Goal: Find contact information: Find contact information

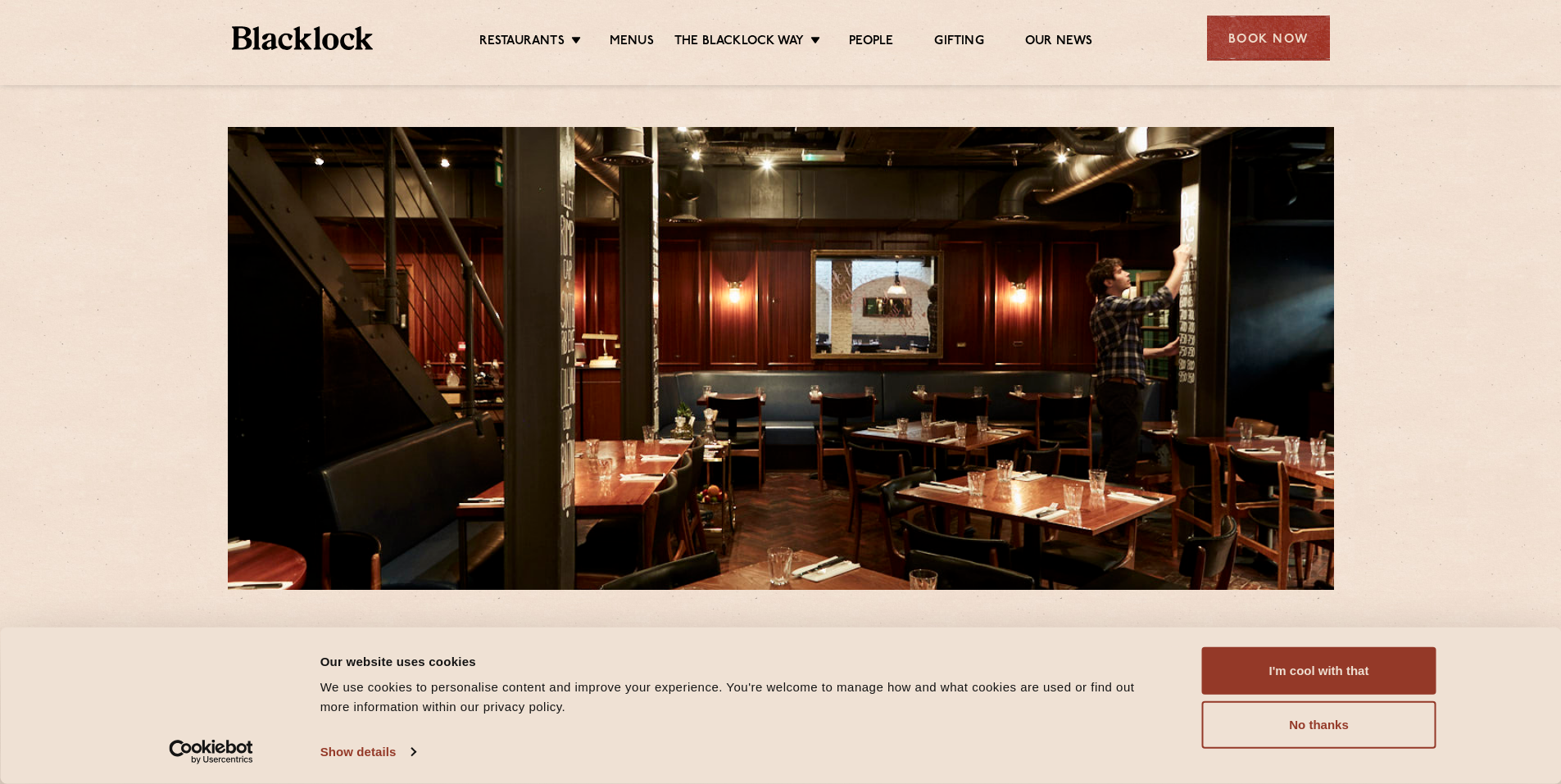
click at [1287, 41] on div "Book Now" at bounding box center [1269, 39] width 123 height 45
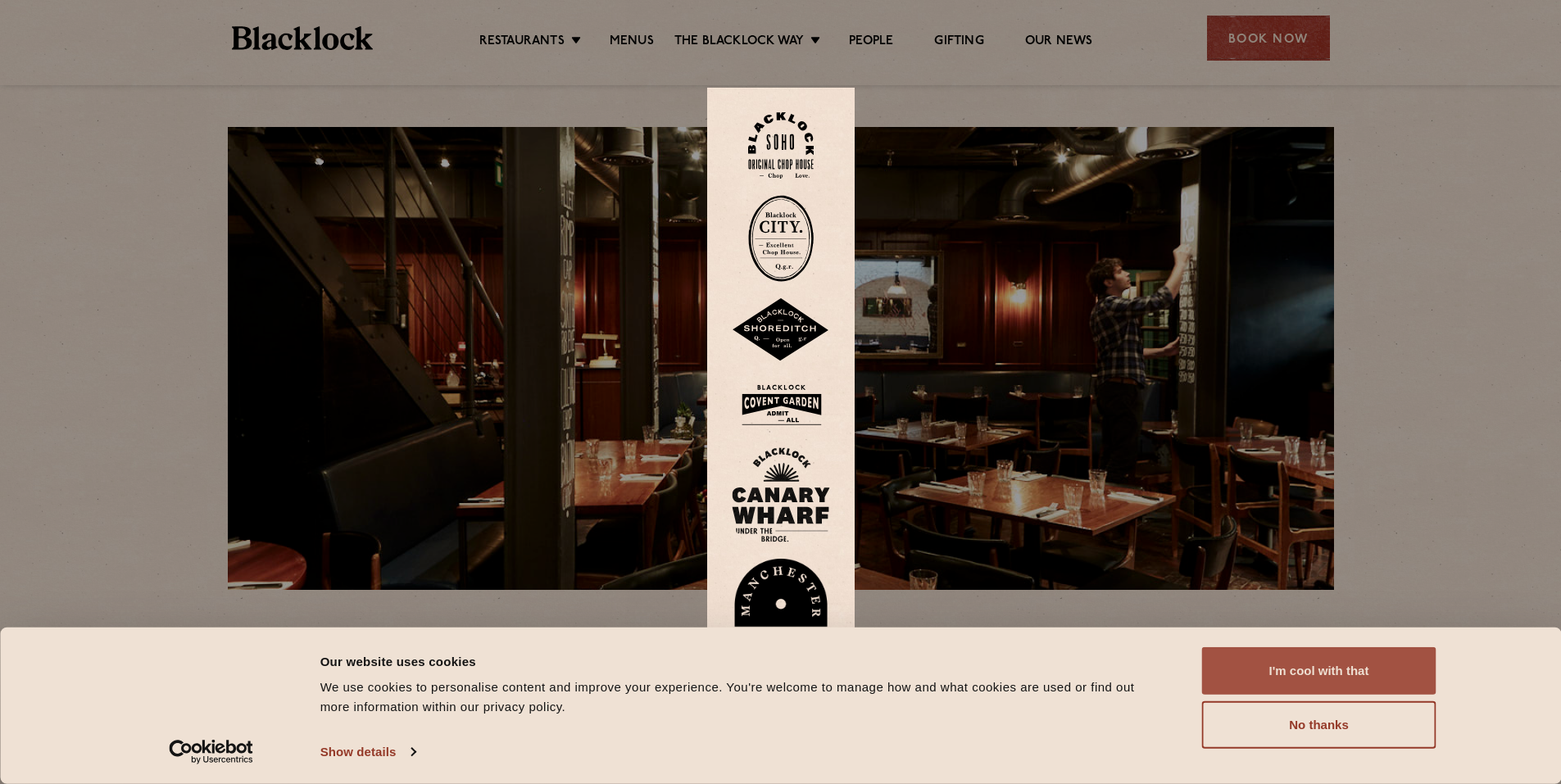
click at [1335, 666] on button "I'm cool with that" at bounding box center [1318, 670] width 234 height 48
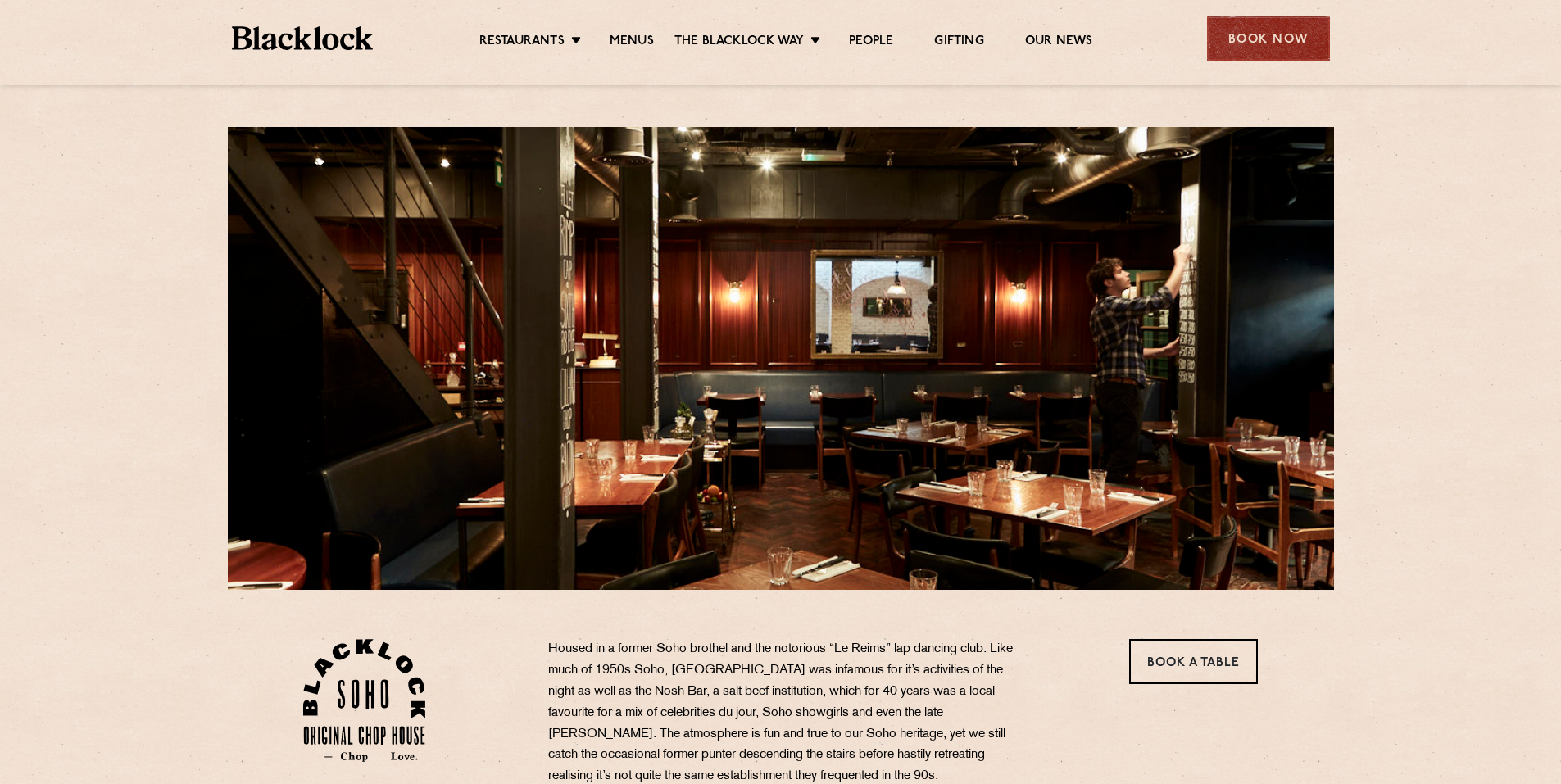
click at [1255, 49] on div "Book Now" at bounding box center [1269, 39] width 123 height 45
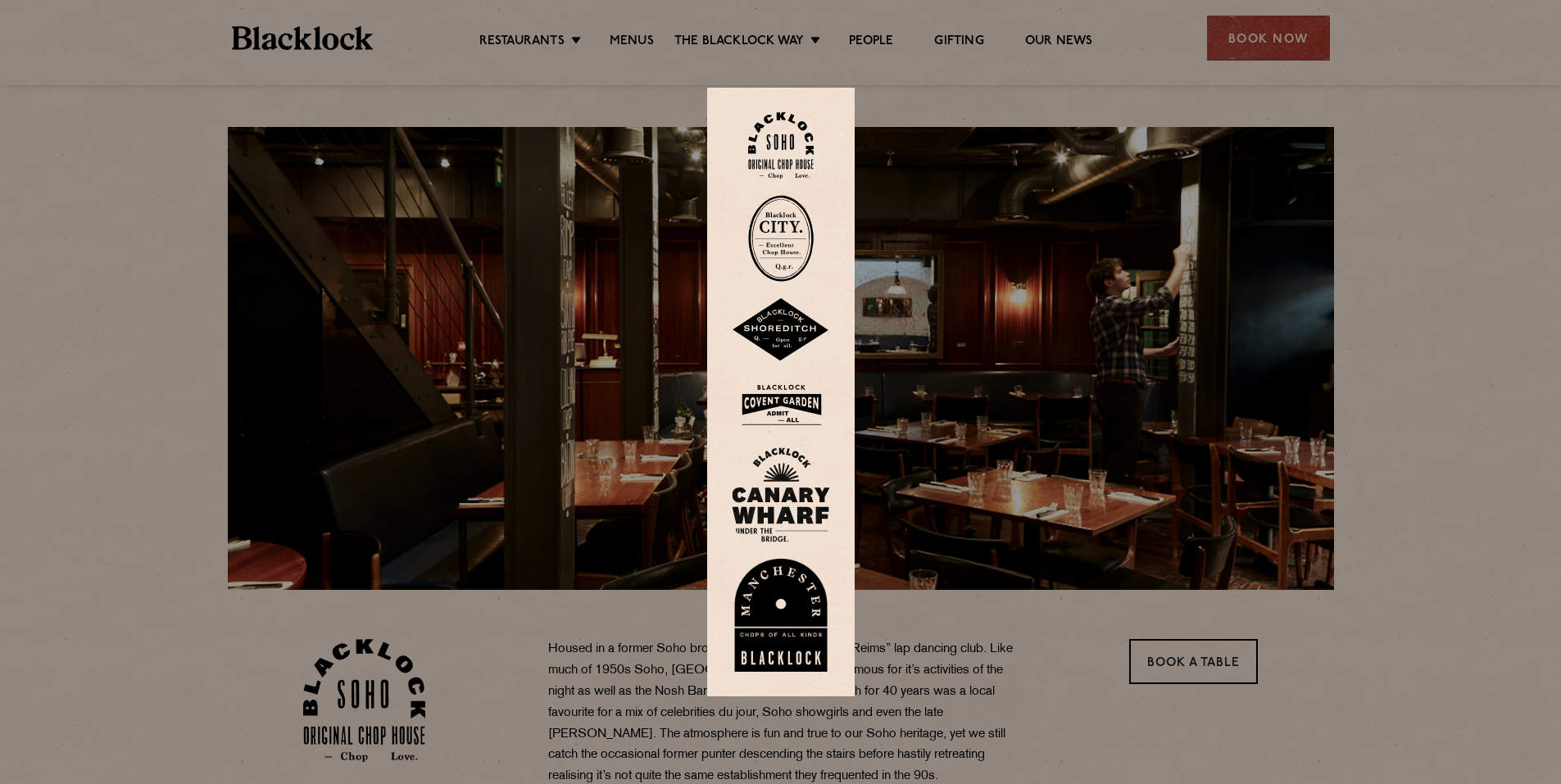
click at [786, 143] on img at bounding box center [781, 145] width 66 height 67
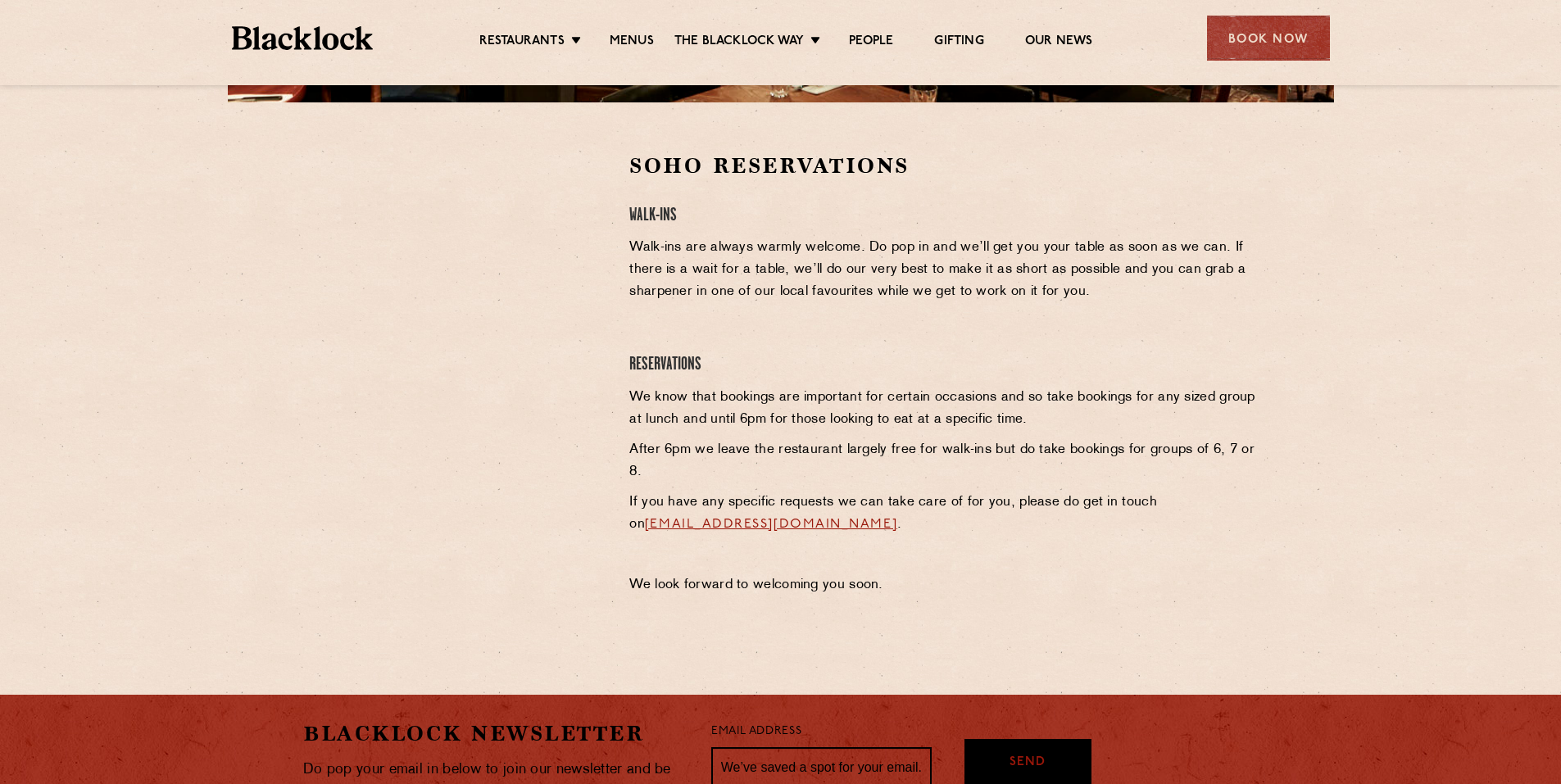
scroll to position [492, 0]
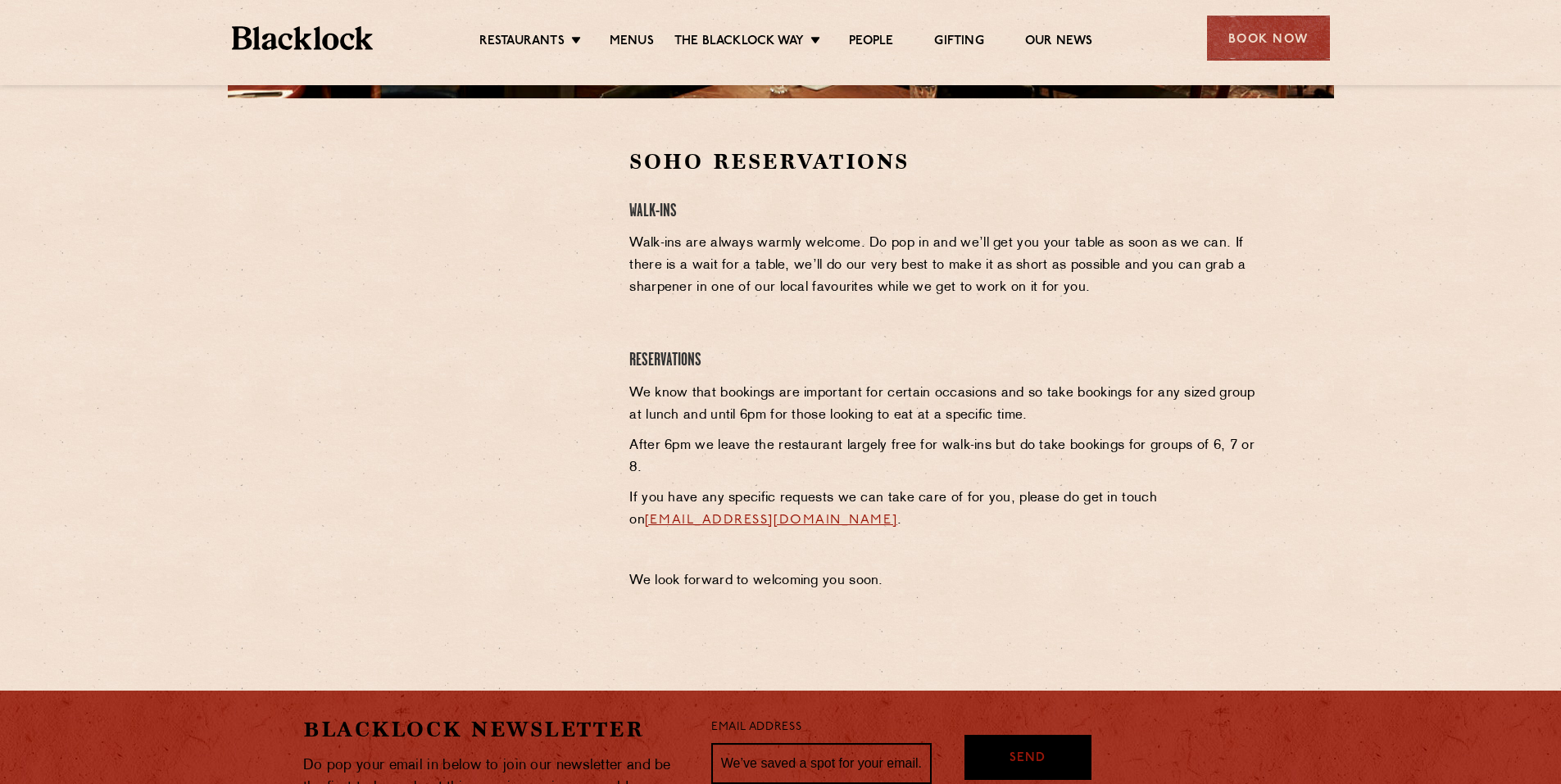
drag, startPoint x: 918, startPoint y: 522, endPoint x: 627, endPoint y: 532, distance: 291.2
click at [627, 532] on div "Soho Reservations Walk-Ins Walk-ins are always warmly welcome. Do pop in and we…" at bounding box center [943, 374] width 653 height 453
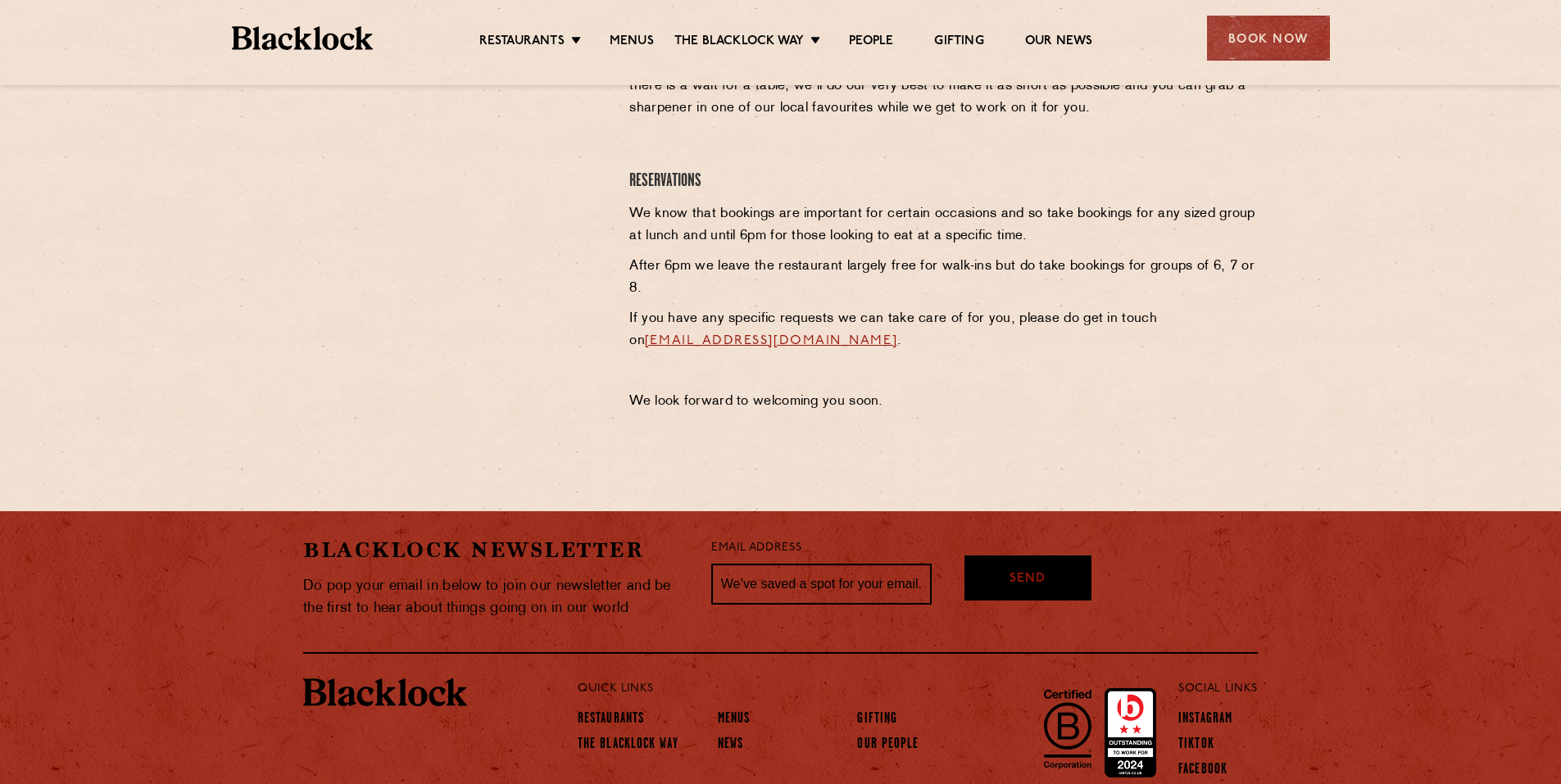
scroll to position [754, 0]
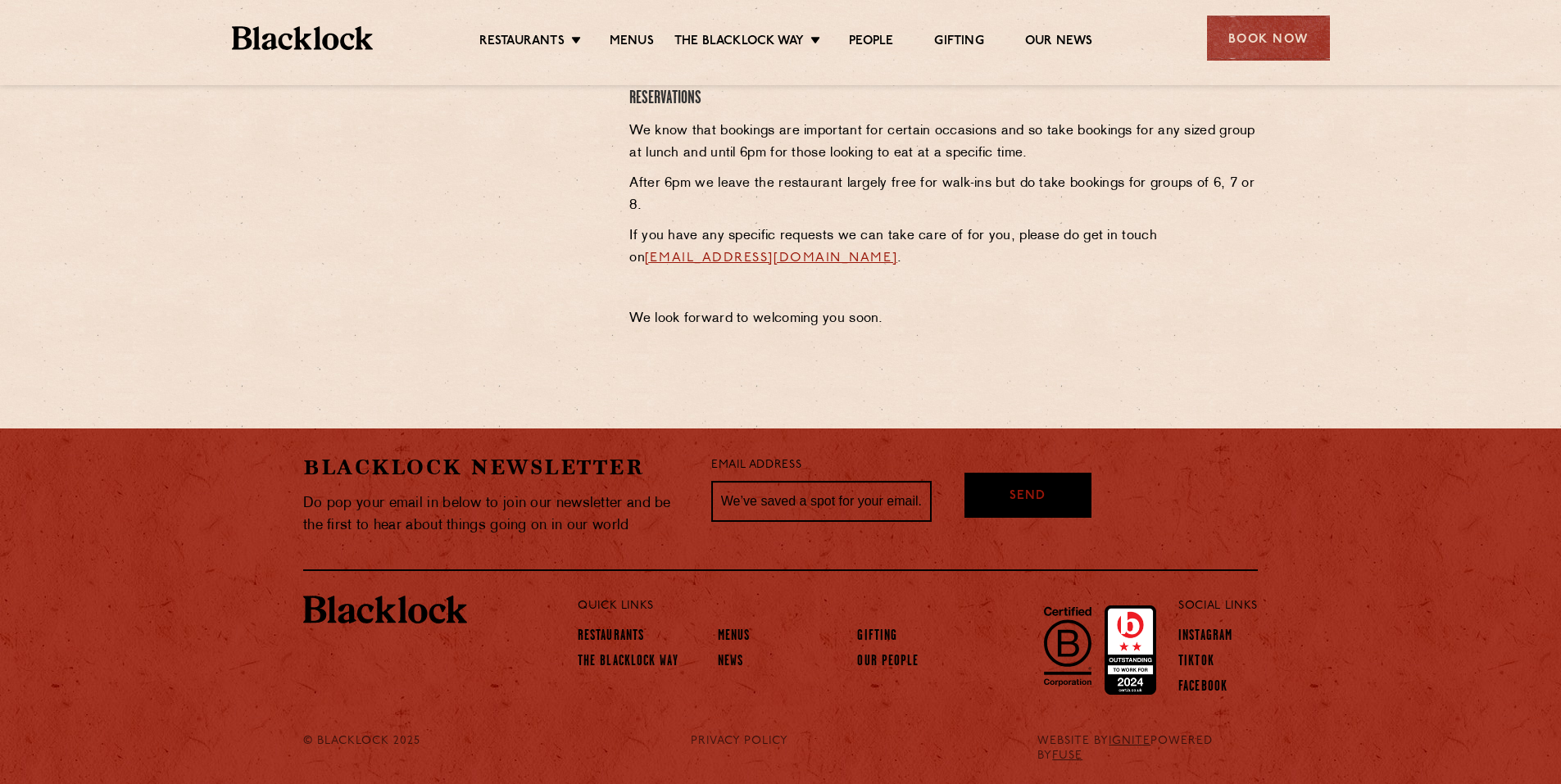
copy link "sohoreservations@theblacklock.com"
